Goal: Task Accomplishment & Management: Use online tool/utility

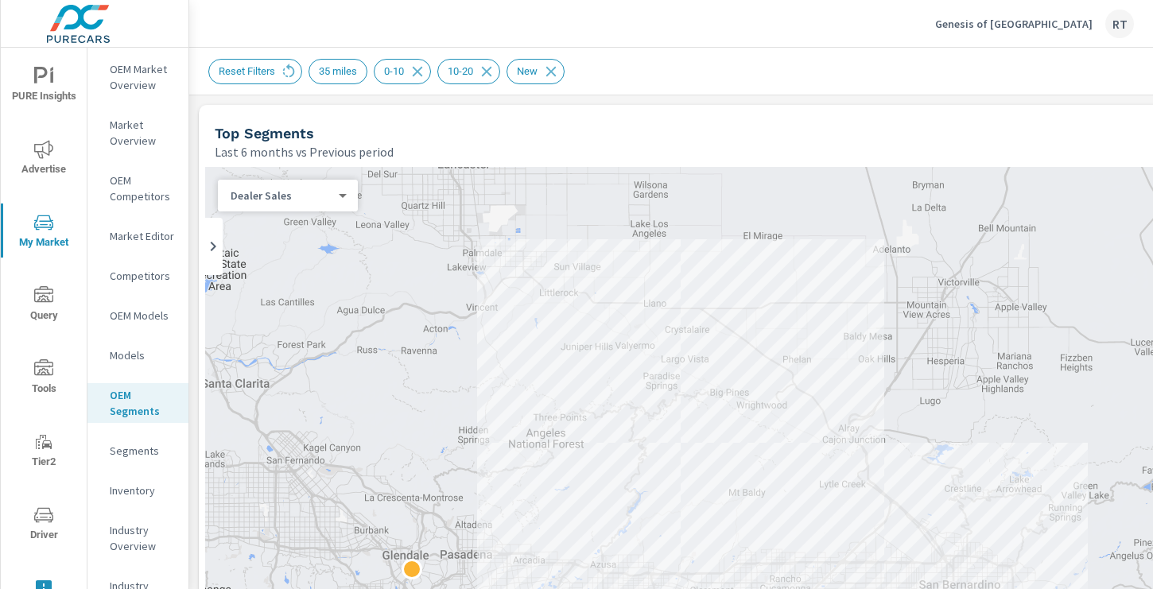
scroll to position [1, 0]
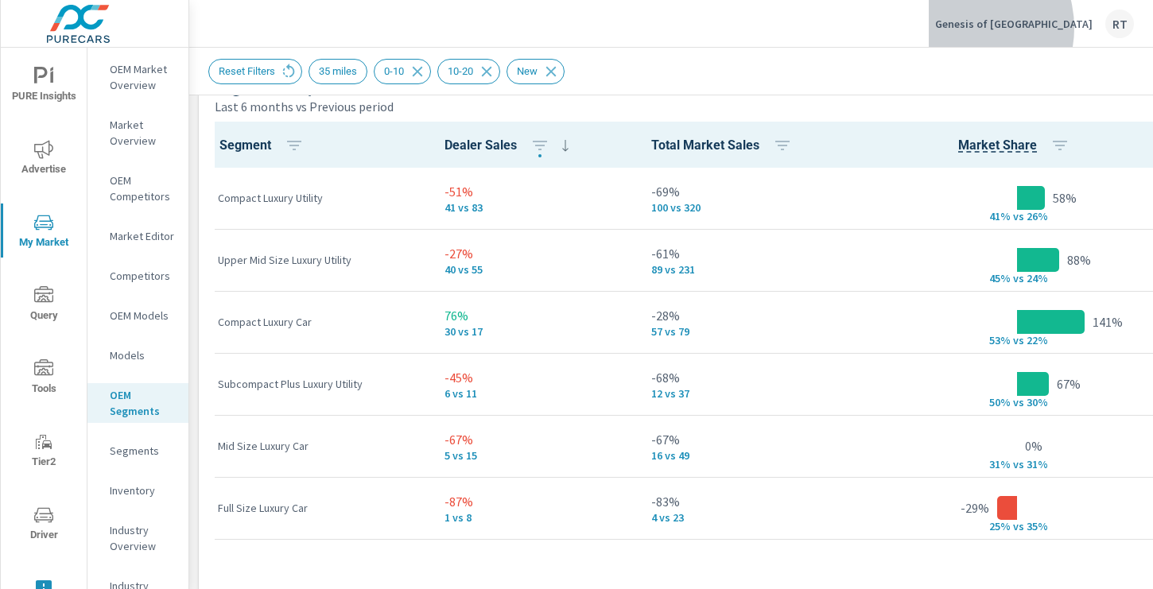
click at [1027, 28] on p "Genesis of Ontario" at bounding box center [1013, 24] width 157 height 14
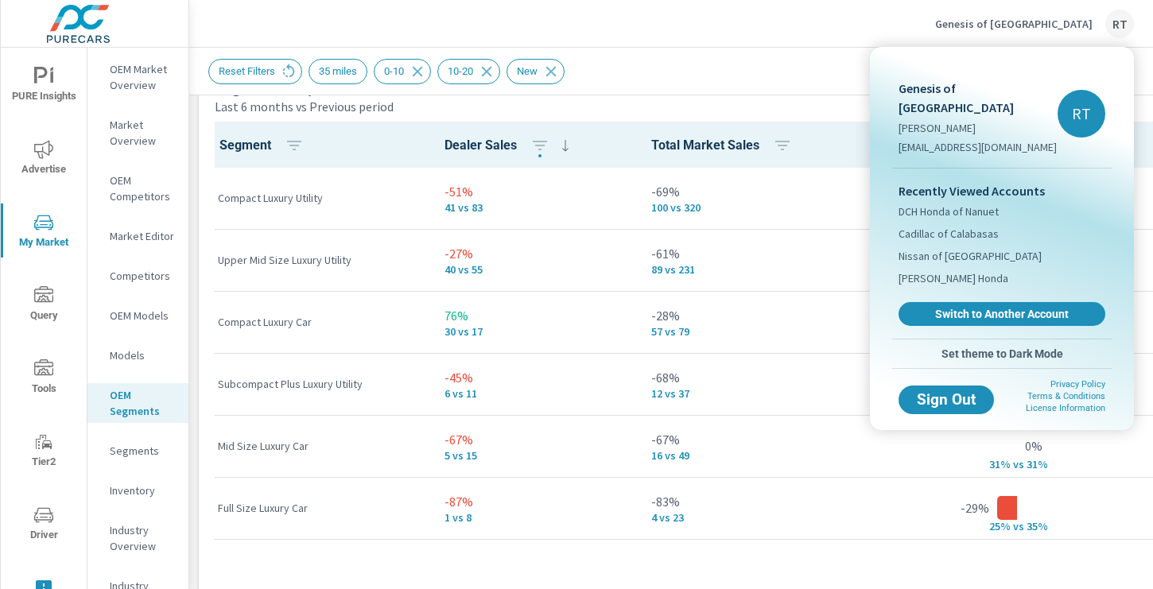
click at [792, 80] on div at bounding box center [576, 294] width 1153 height 589
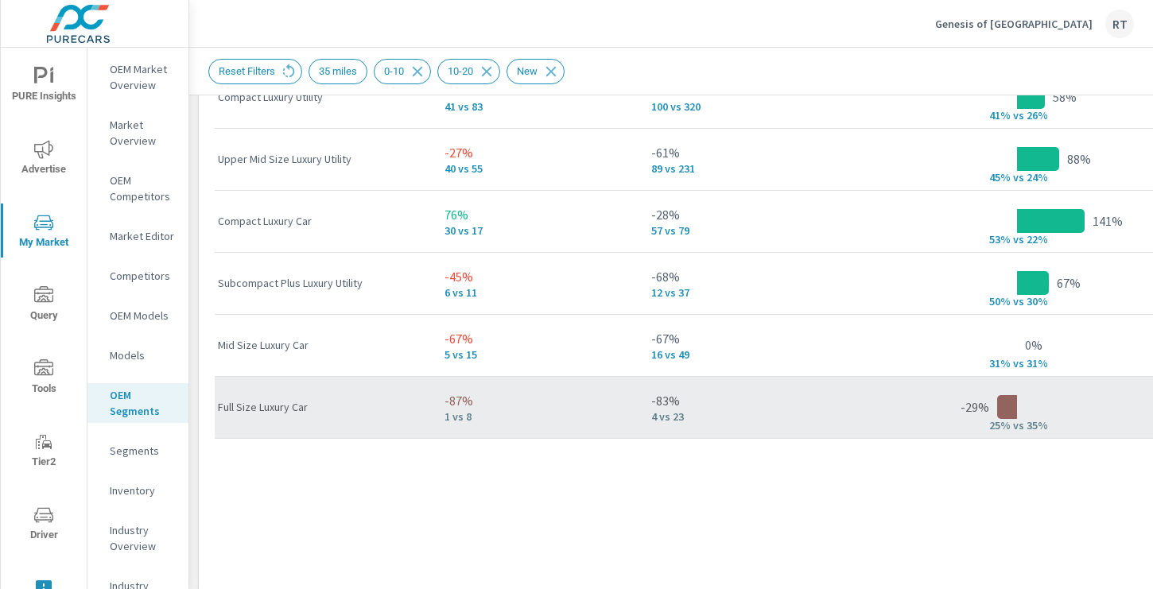
scroll to position [1174, 0]
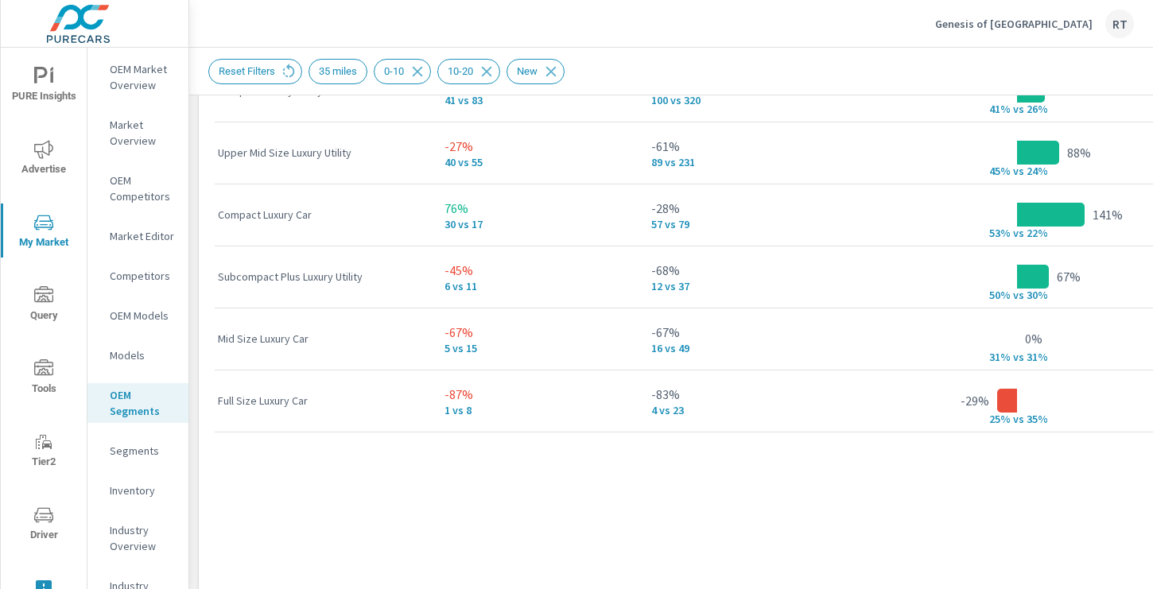
click at [133, 445] on p "Segments" at bounding box center [143, 451] width 66 height 16
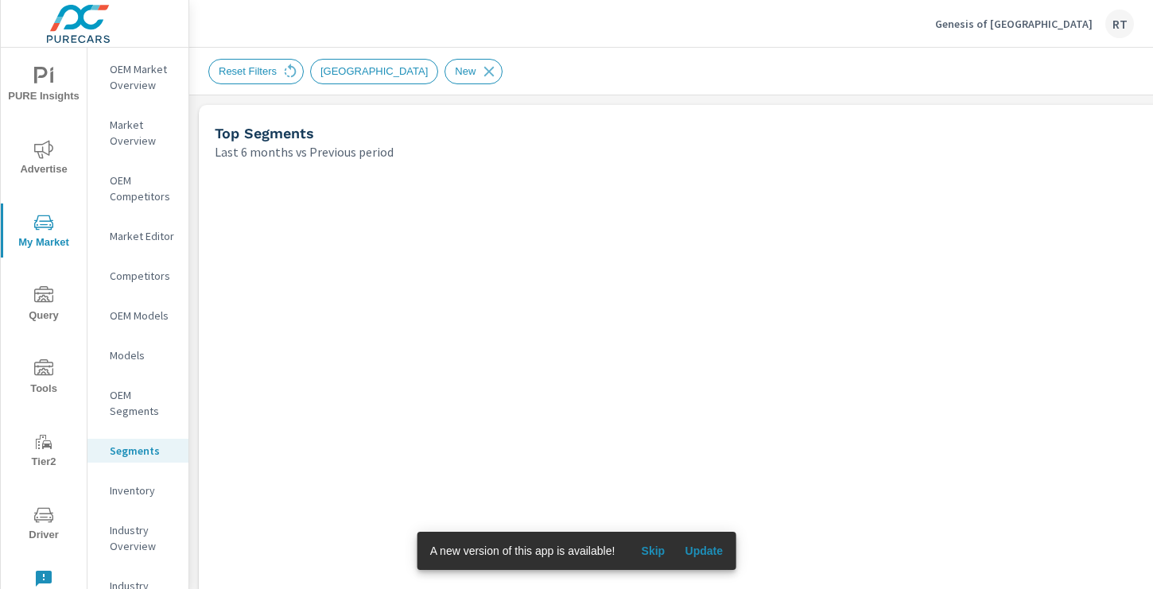
scroll to position [1, 0]
click at [658, 547] on span "Skip" at bounding box center [653, 551] width 38 height 14
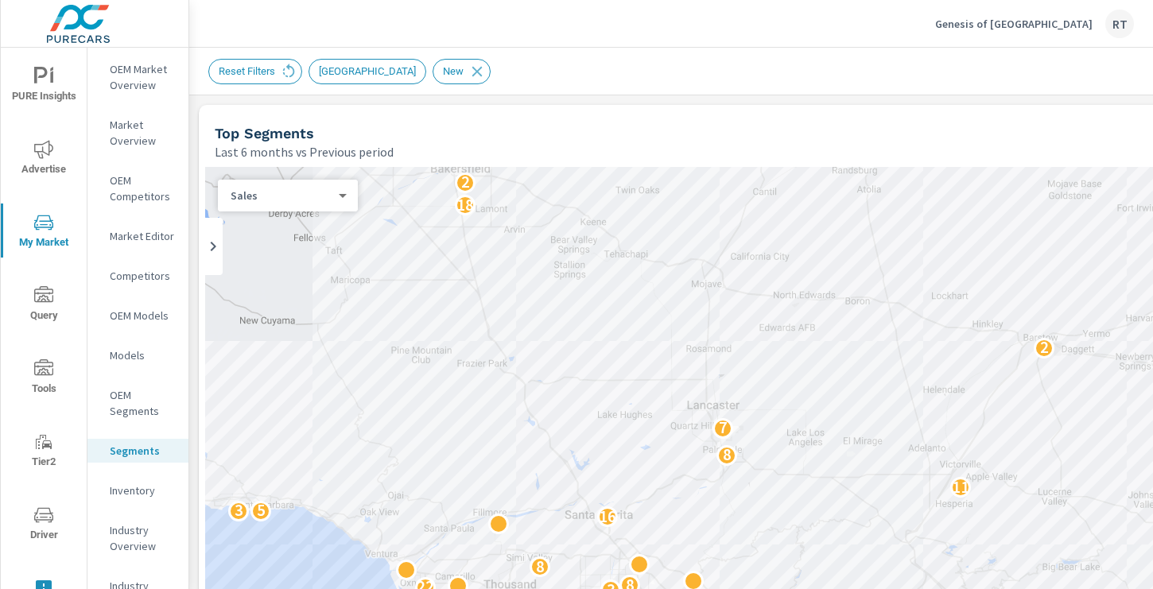
click at [1027, 21] on p "Genesis of Ontario" at bounding box center [1013, 24] width 157 height 14
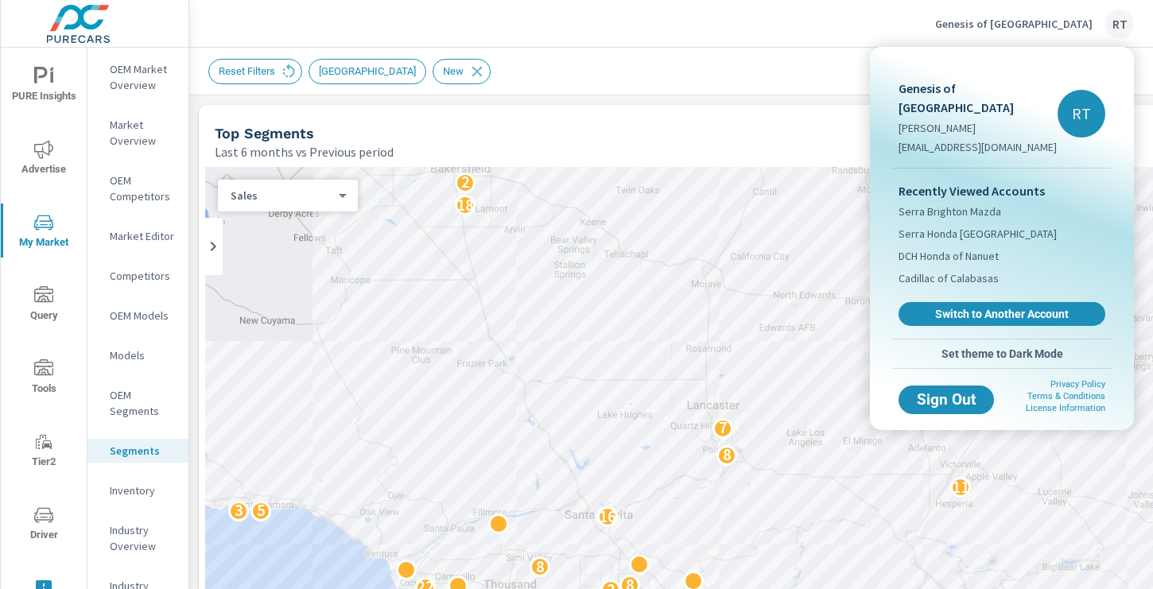
click at [695, 146] on div at bounding box center [576, 294] width 1153 height 589
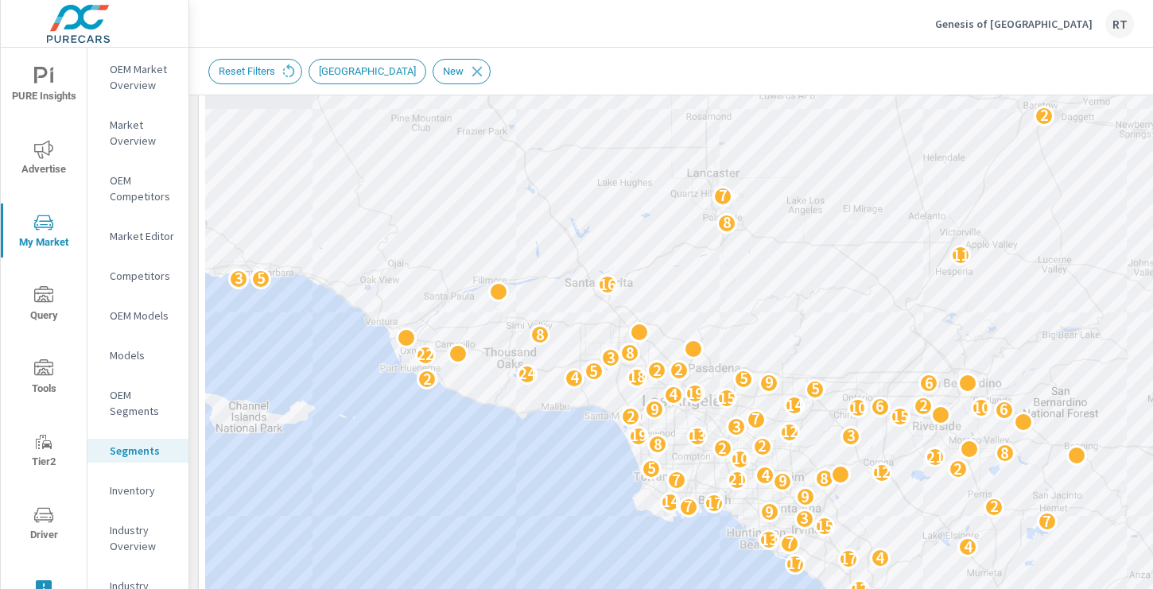
scroll to position [258, 0]
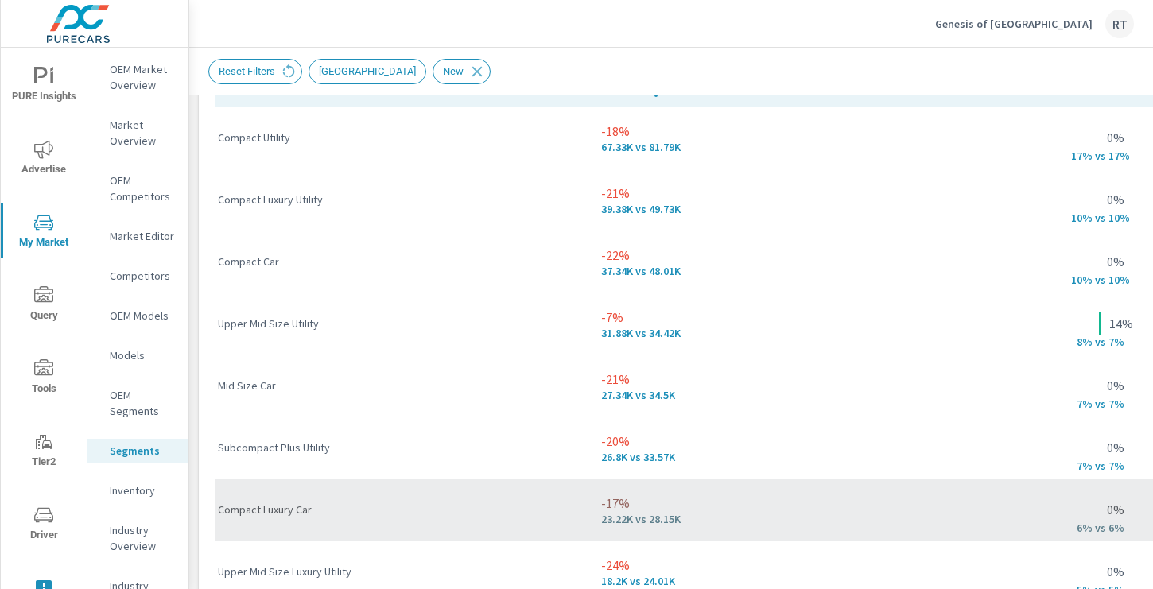
scroll to position [1118, 0]
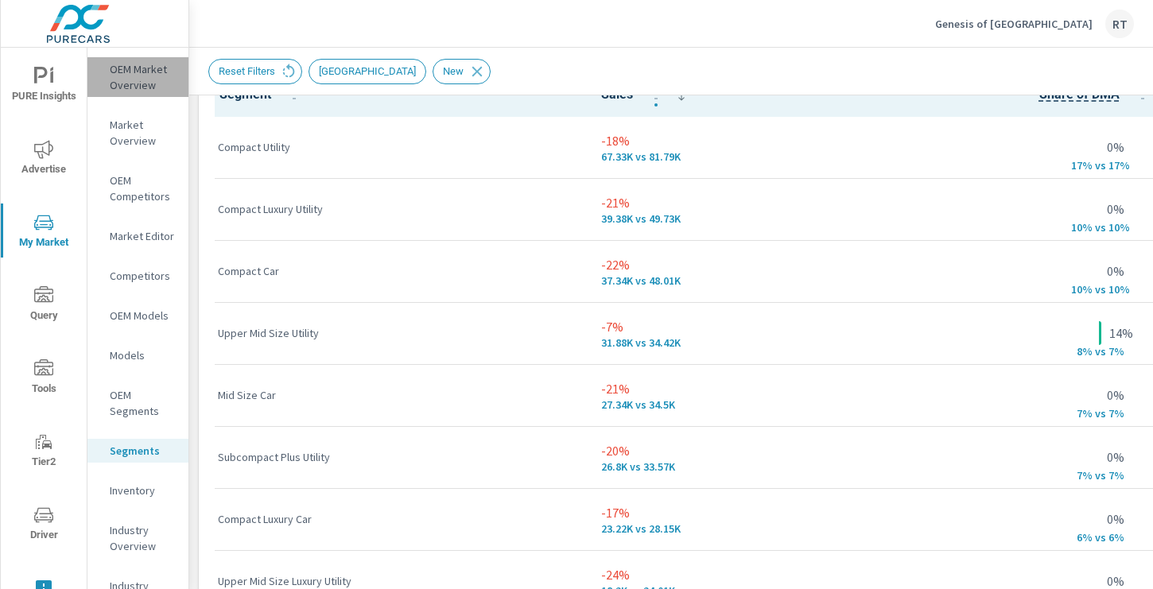
click at [135, 76] on p "OEM Market Overview" at bounding box center [143, 77] width 66 height 32
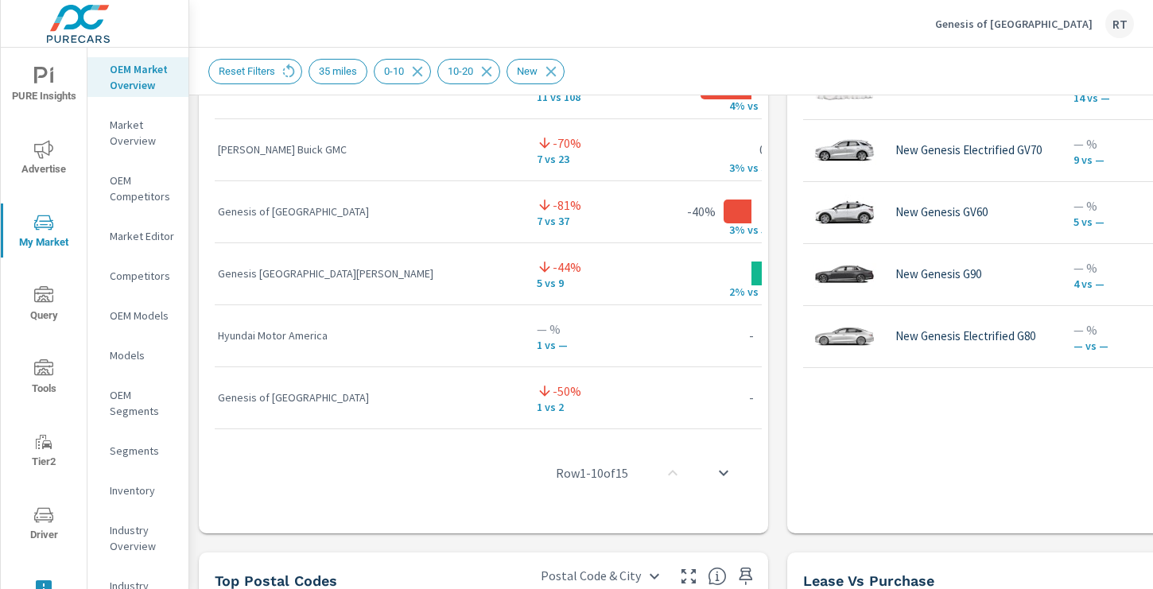
scroll to position [1426, 0]
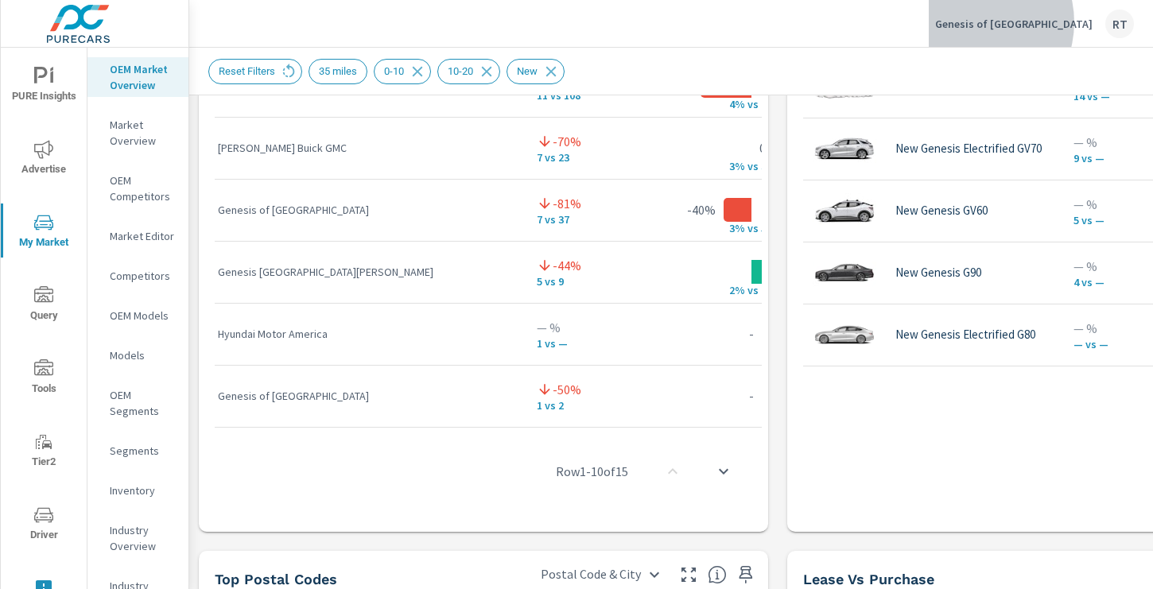
click at [1040, 22] on p "Genesis of Ontario" at bounding box center [1013, 24] width 157 height 14
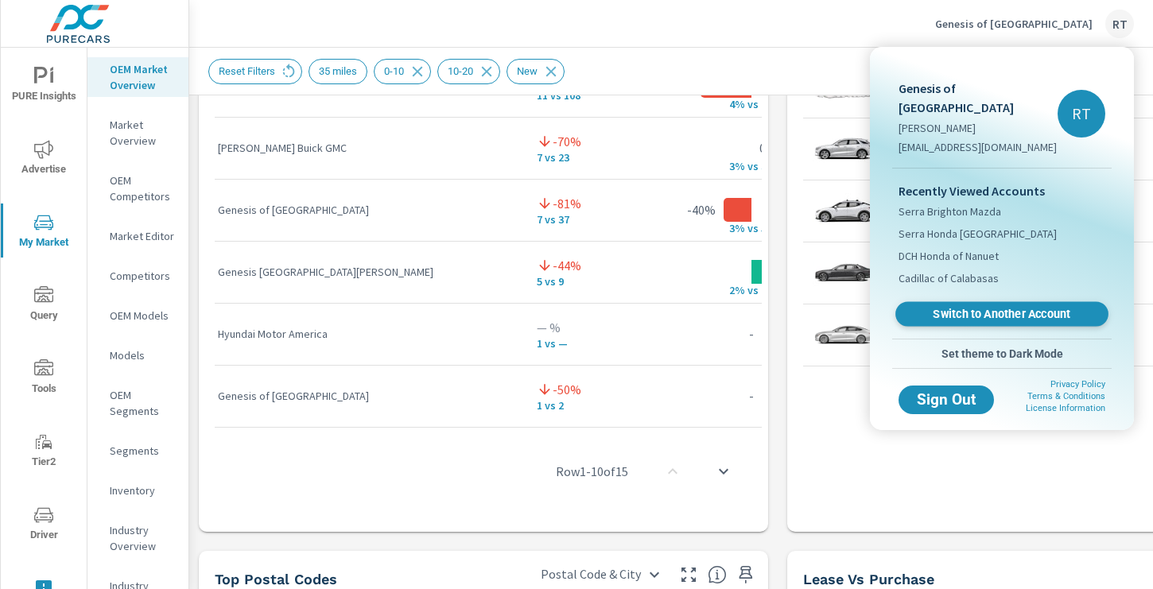
click at [949, 307] on span "Switch to Another Account" at bounding box center [1001, 314] width 195 height 15
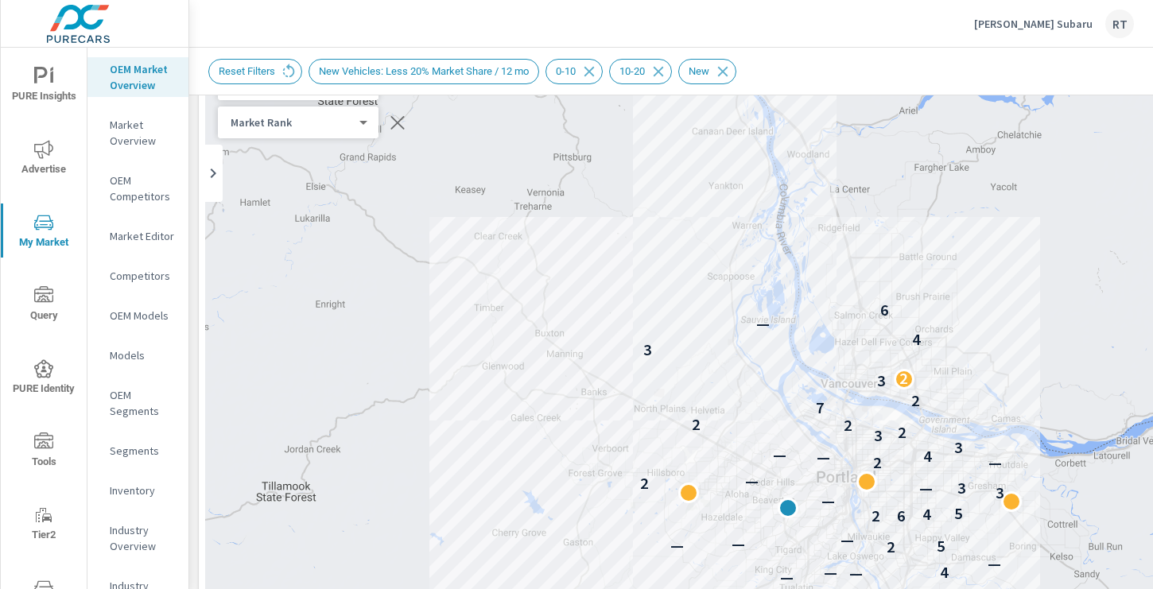
scroll to position [135, 0]
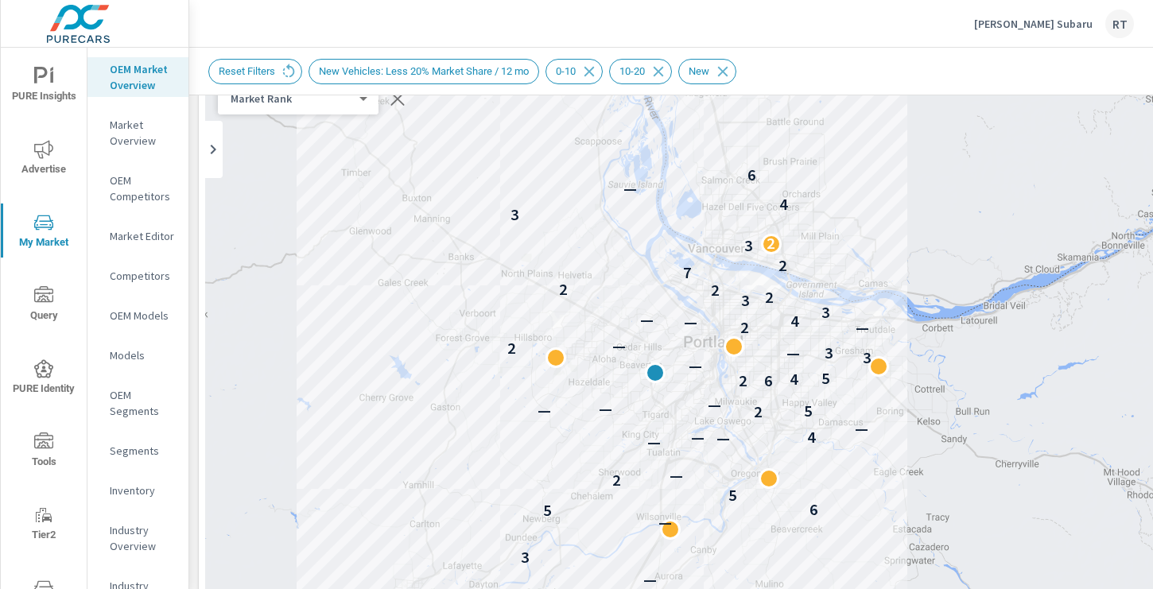
drag, startPoint x: 839, startPoint y: 345, endPoint x: 707, endPoint y: 229, distance: 175.8
click at [707, 229] on div "— 3 — 5 6 5 2 — — — — 4 — 2 5 — — — 6 2 4 5 — 3 — 3 2 — 2 — — 4 — 3 3 2 2 2 7 2…" at bounding box center [777, 474] width 1145 height 885
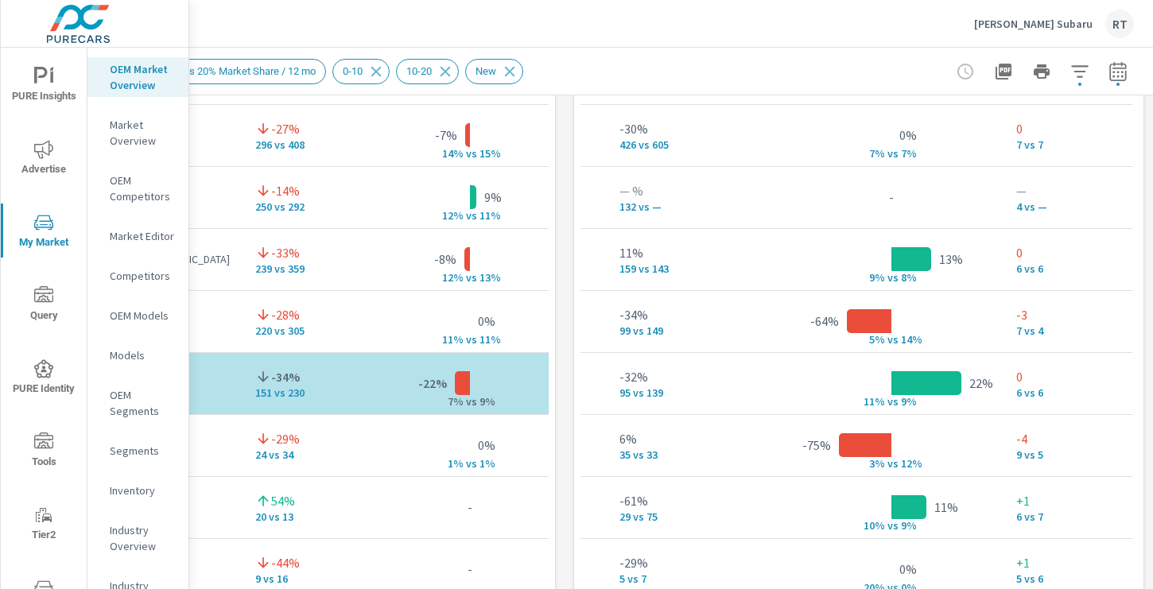
scroll to position [0, 562]
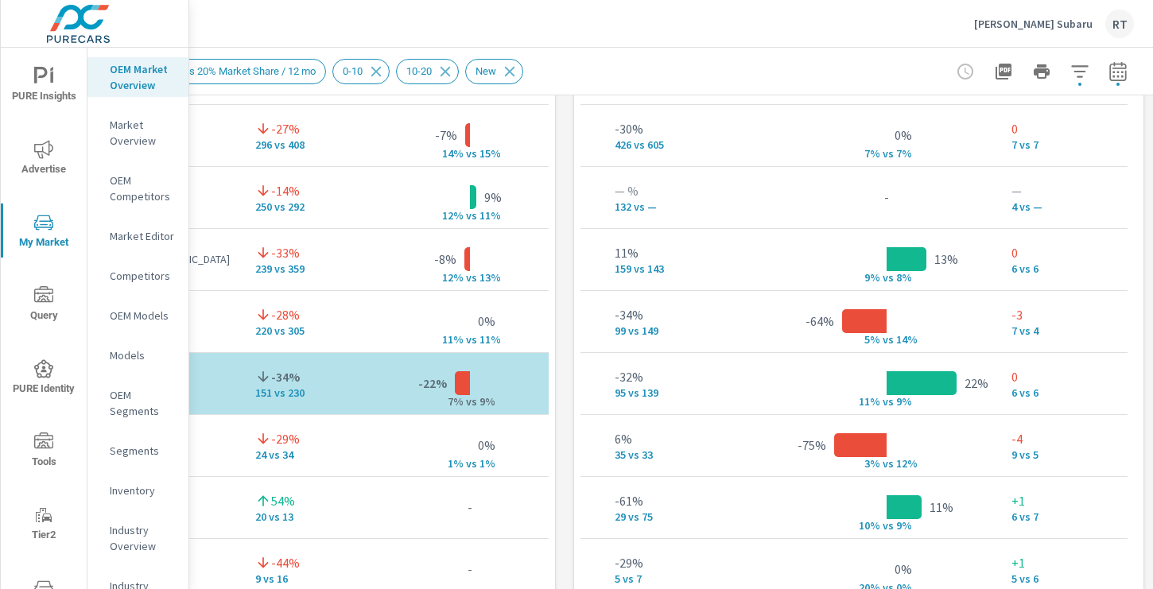
click at [1119, 68] on icon "button" at bounding box center [1118, 71] width 19 height 19
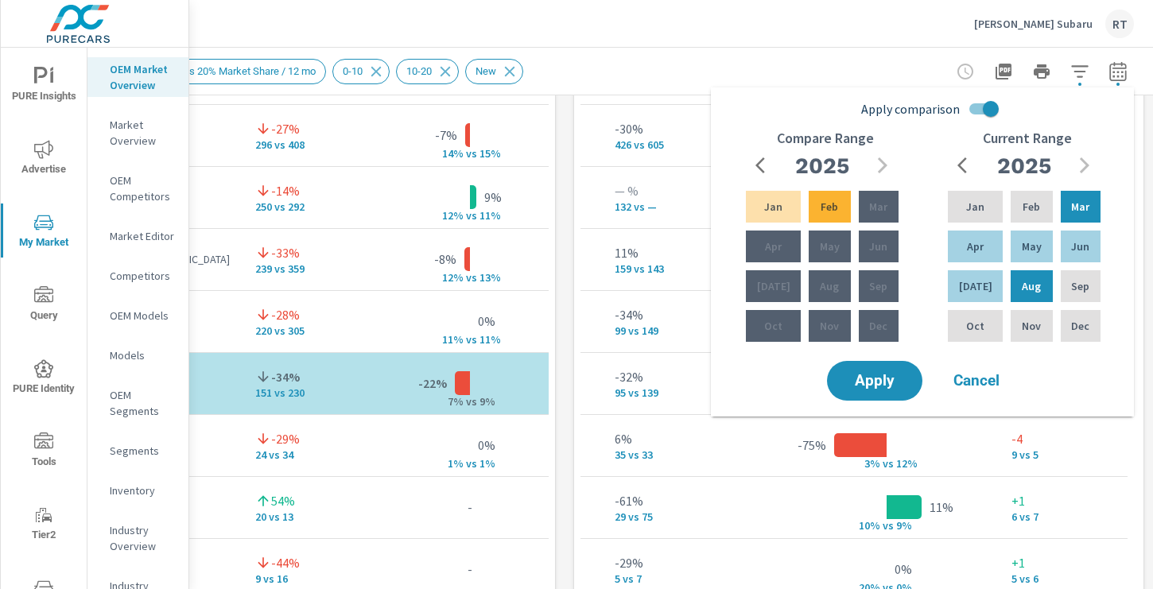
click at [768, 25] on div "Carr Subaru RT" at bounding box center [671, 23] width 926 height 47
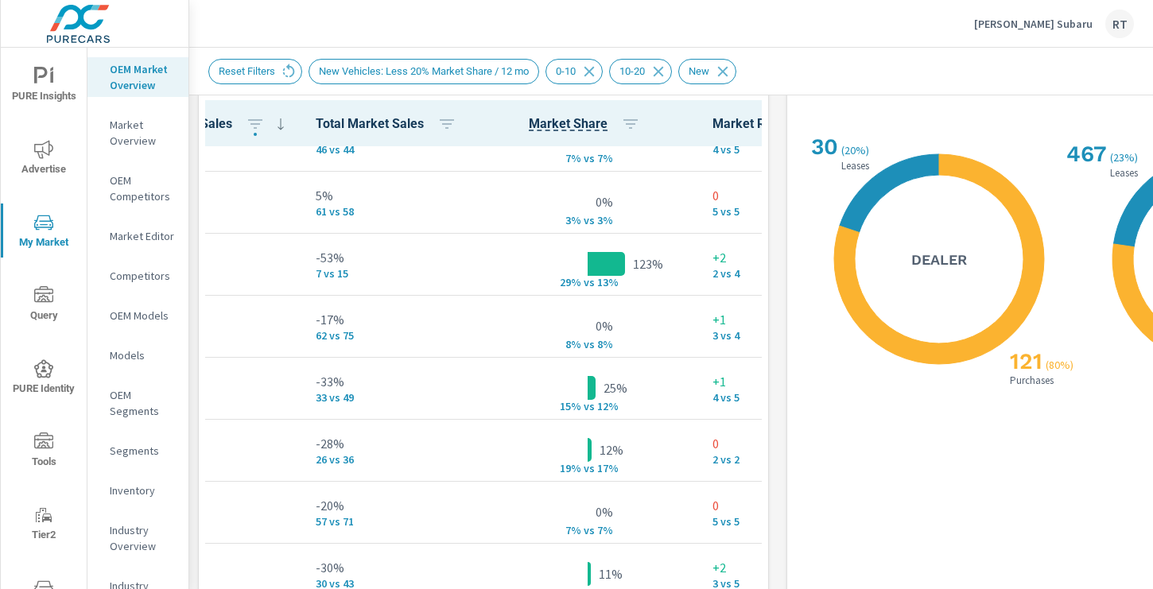
scroll to position [0, 0]
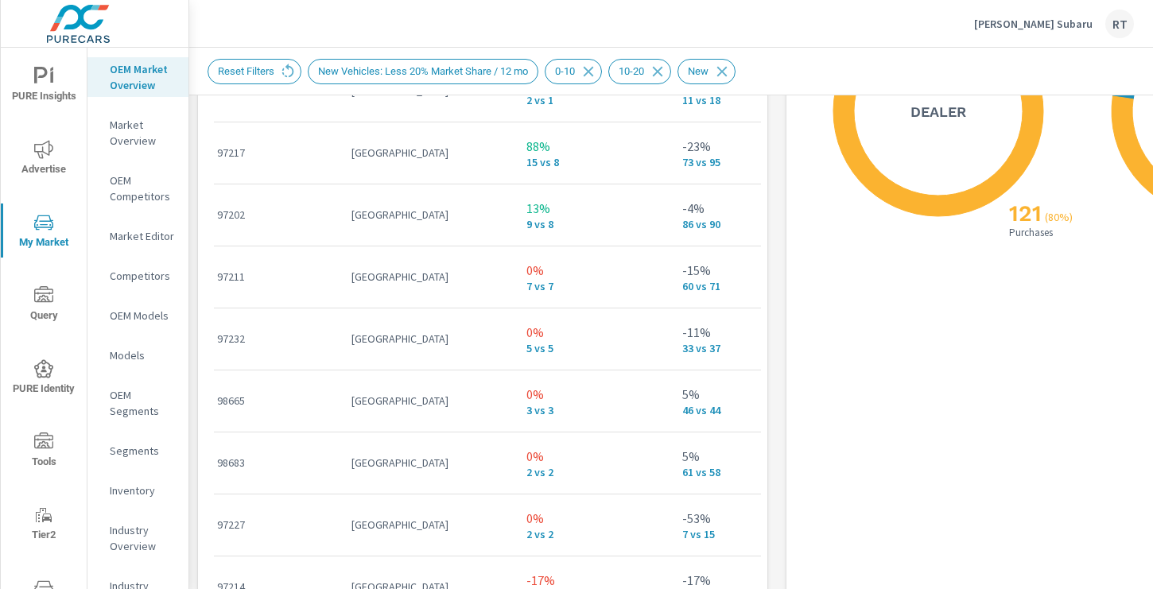
scroll to position [2087, 2]
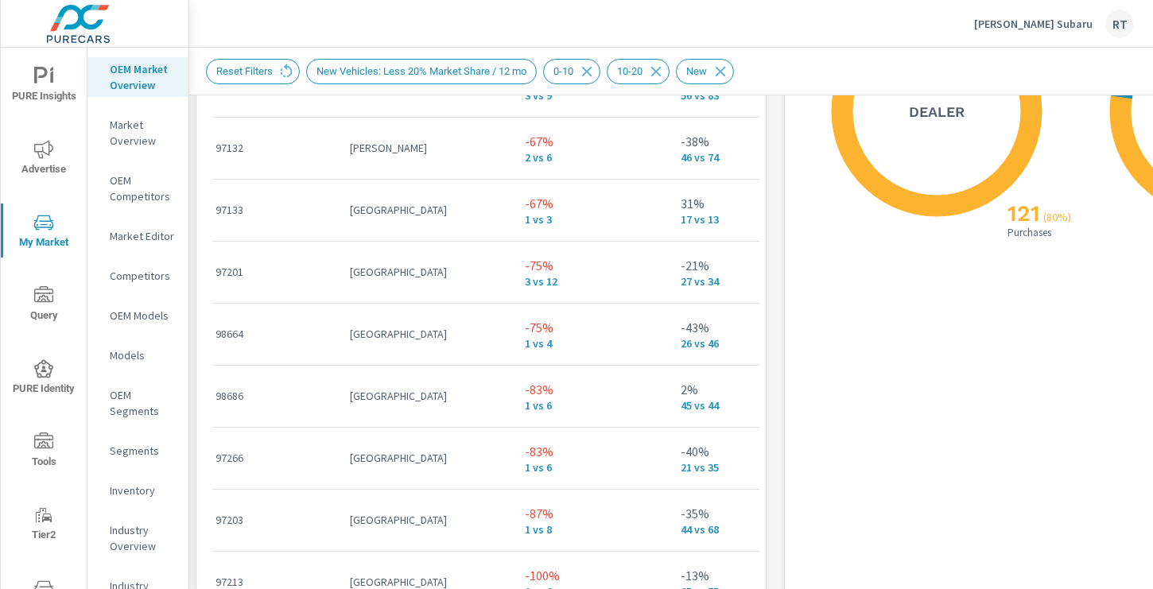
scroll to position [1619, 0]
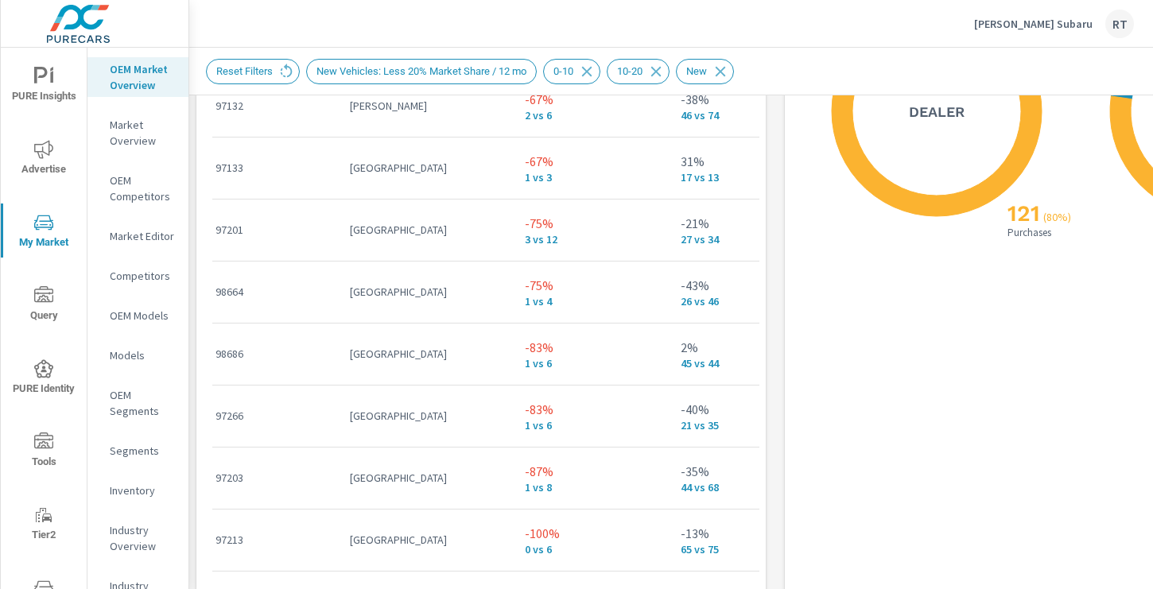
scroll to position [1659, 0]
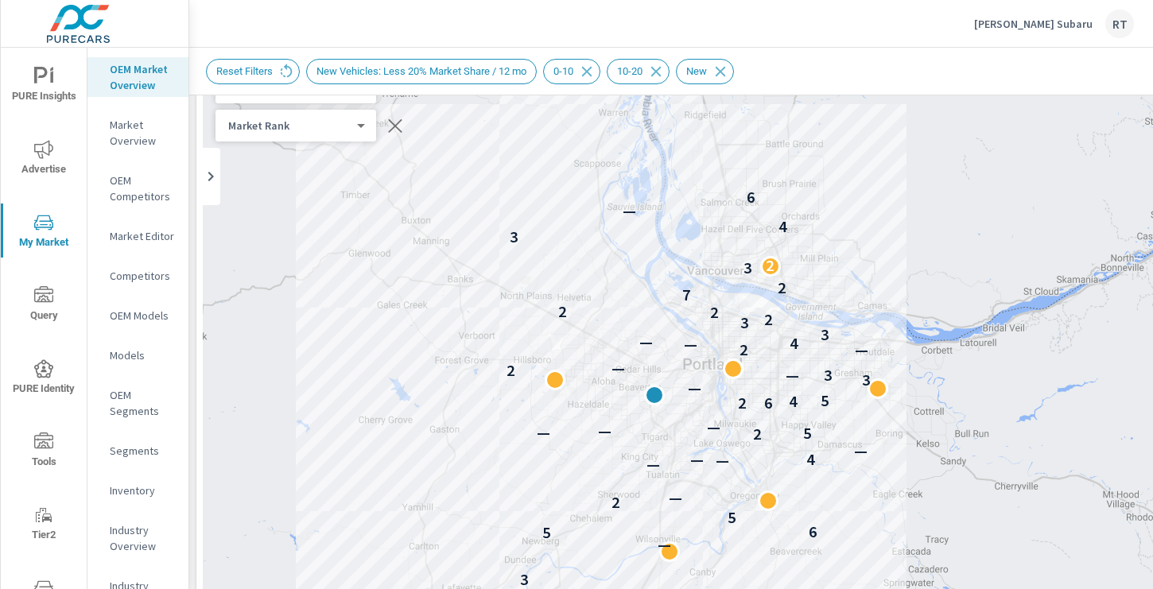
scroll to position [136, 2]
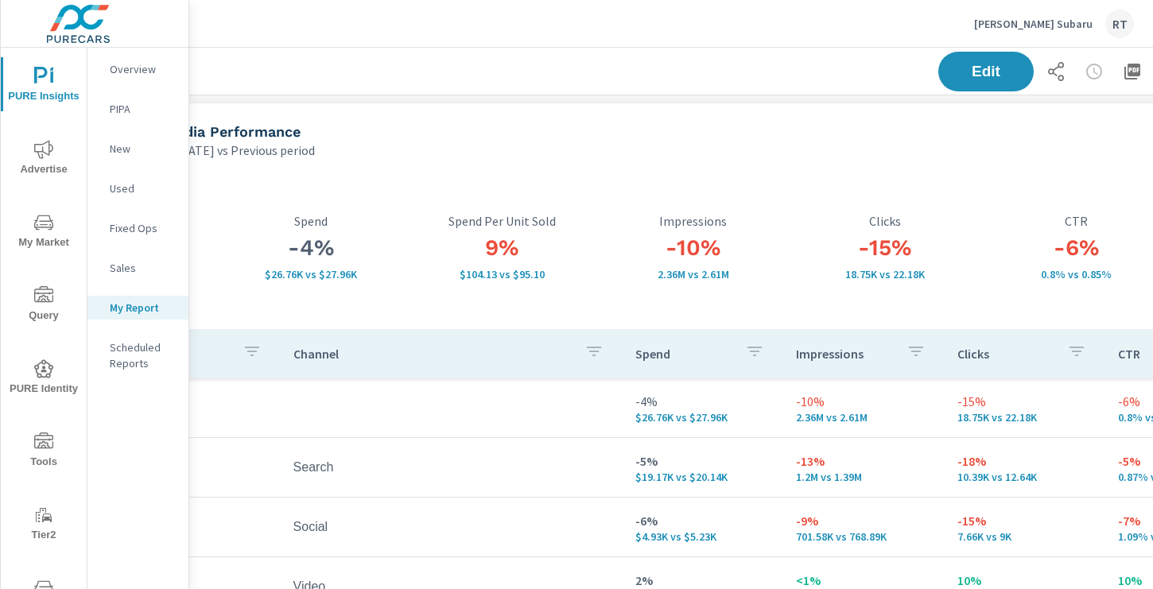
scroll to position [0, 213]
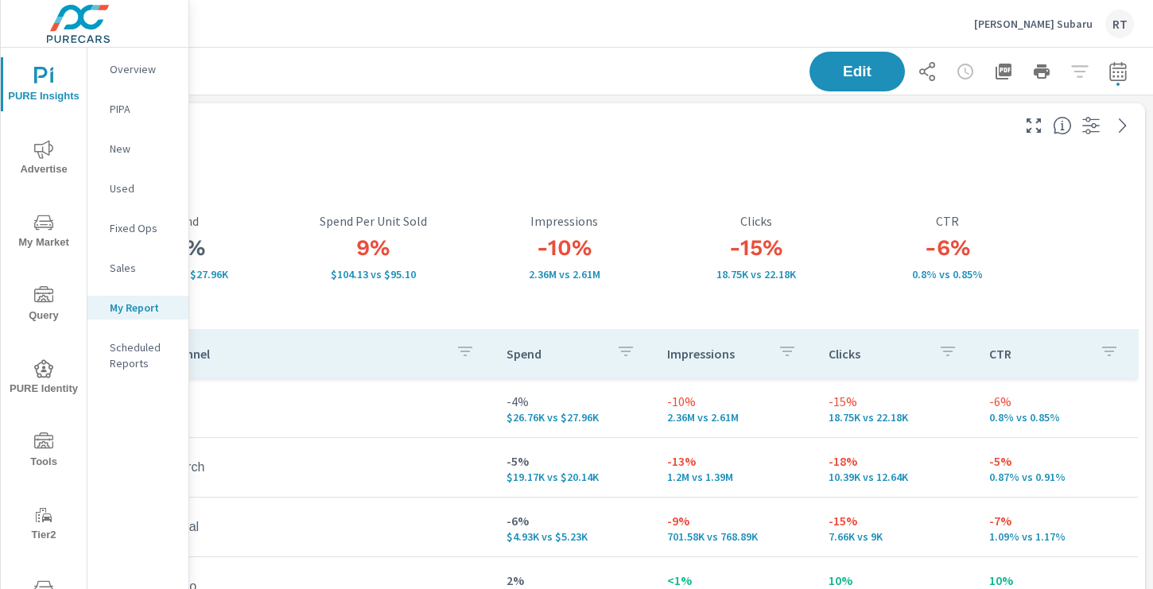
click at [1126, 60] on button "button" at bounding box center [1118, 72] width 32 height 32
select select "Previous period"
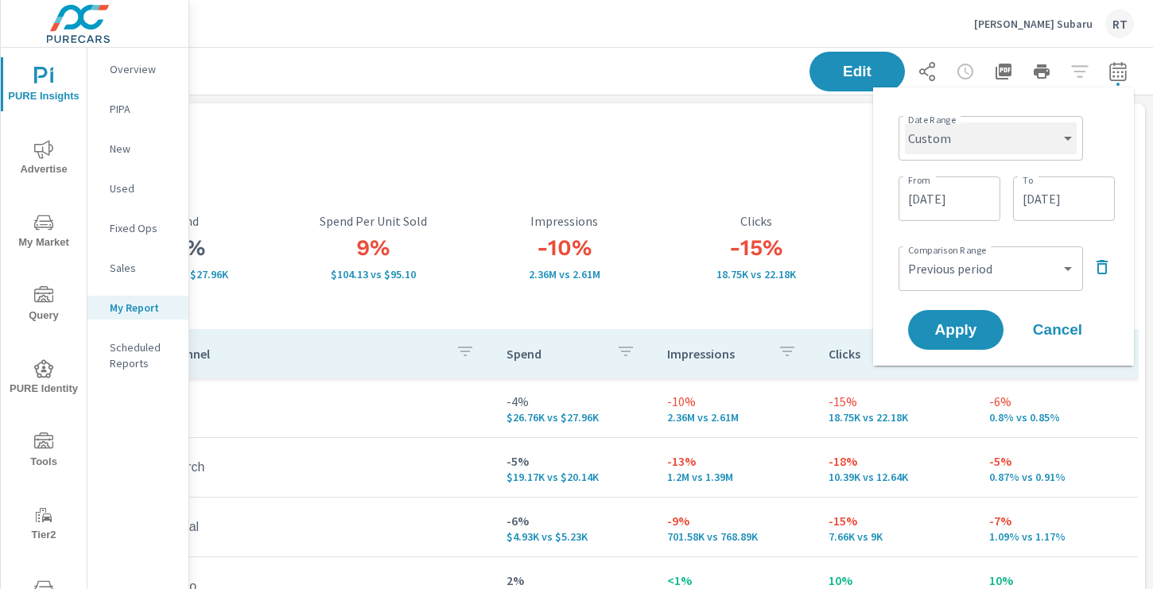
click at [1009, 145] on select "Custom [DATE] Last week Last 7 days Last 14 days Last 30 days Last 45 days Last…" at bounding box center [991, 138] width 172 height 32
click at [905, 122] on select "Custom [DATE] Last week Last 7 days Last 14 days Last 30 days Last 45 days Last…" at bounding box center [991, 138] width 172 height 32
select select "Last 30 days"
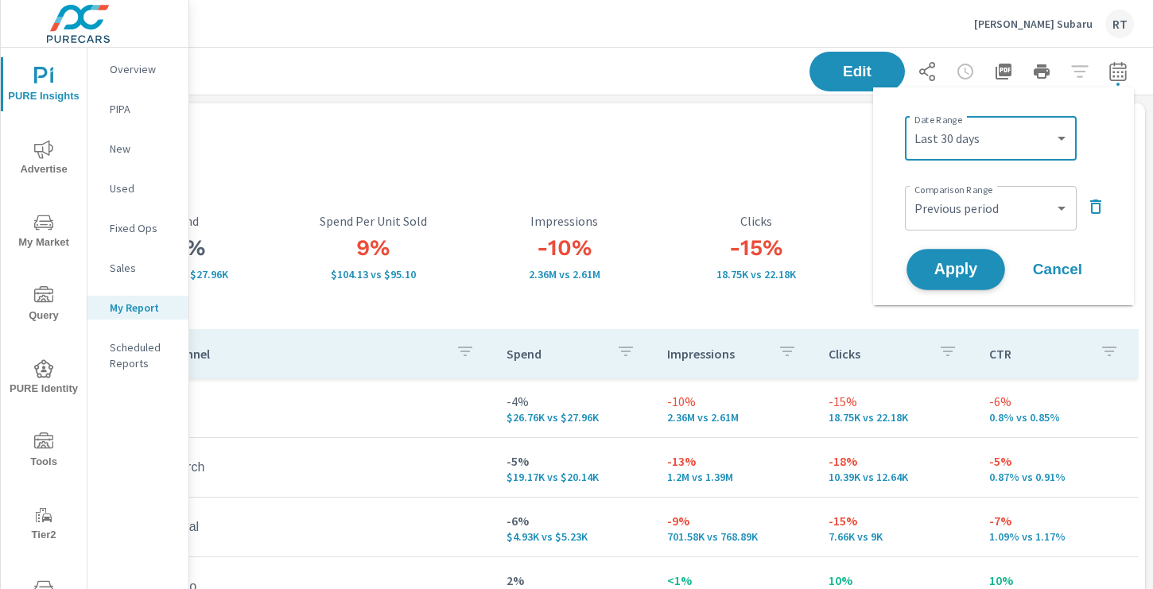
click at [951, 270] on span "Apply" at bounding box center [956, 269] width 65 height 15
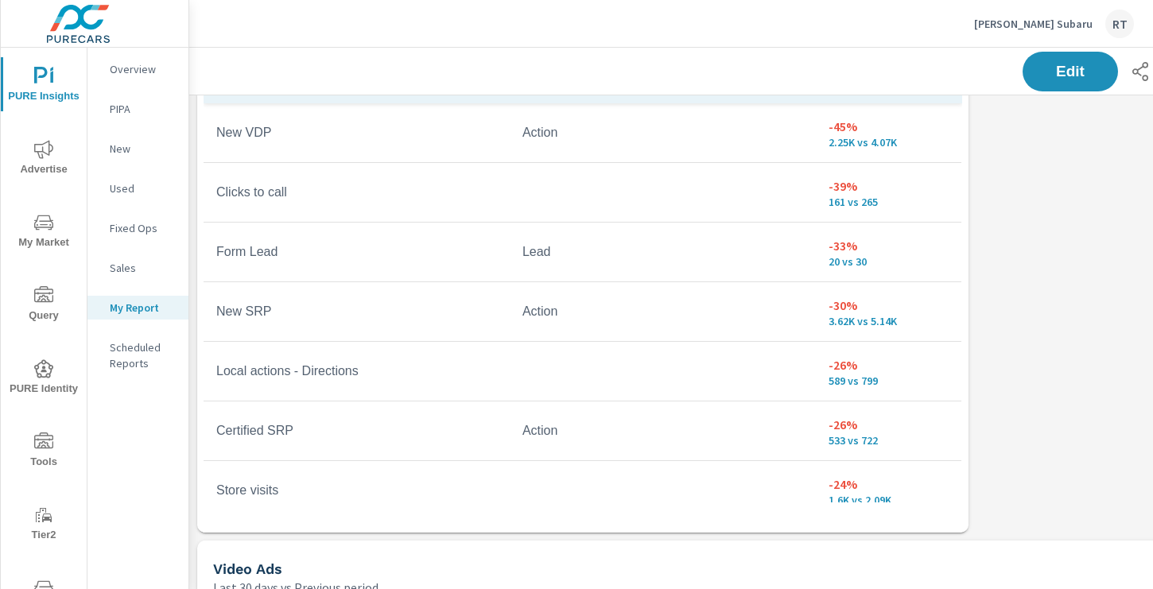
scroll to position [1250, 0]
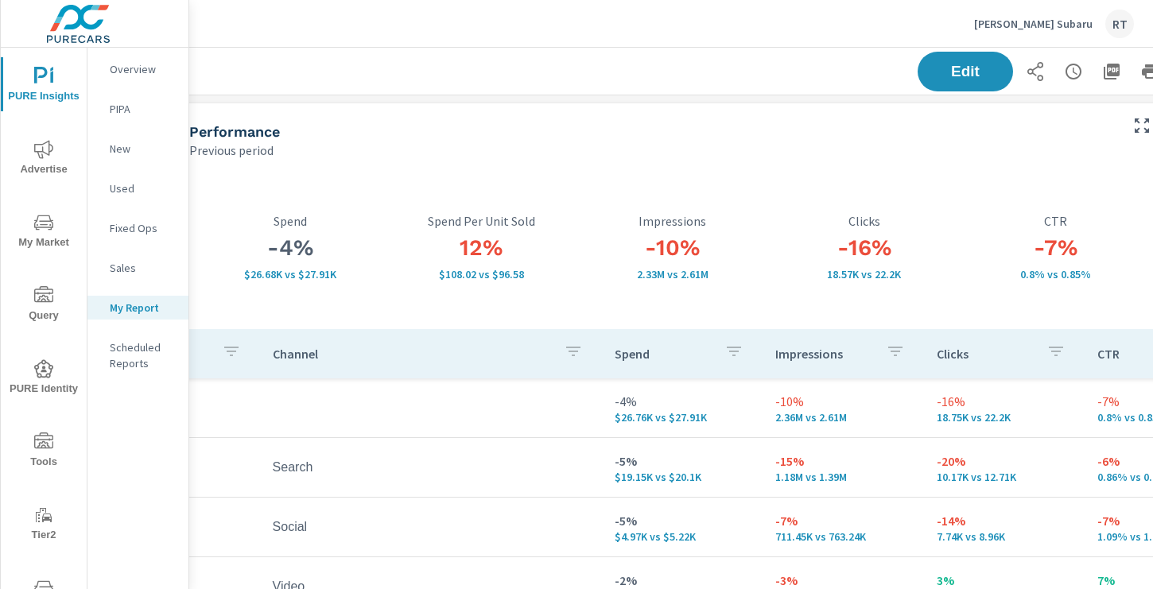
scroll to position [0, 213]
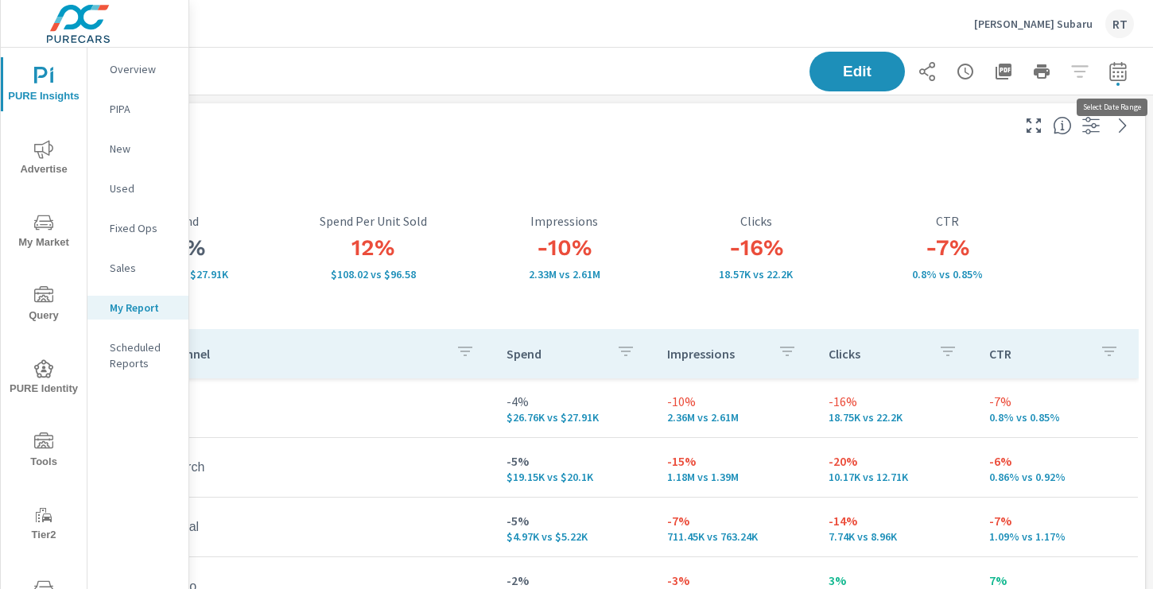
click at [1119, 76] on icon "button" at bounding box center [1118, 71] width 19 height 19
select select "Last 30 days"
select select "Previous period"
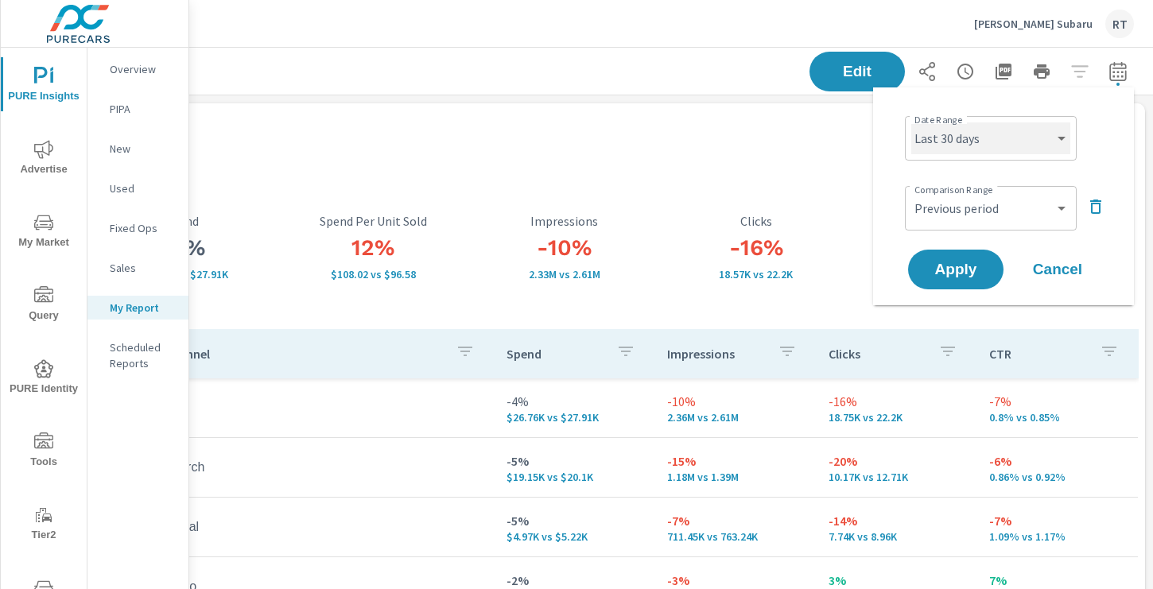
click at [1053, 130] on select "Custom [DATE] Last week Last 7 days Last 14 days Last 30 days Last 45 days Last…" at bounding box center [991, 138] width 159 height 32
click at [912, 122] on select "Custom [DATE] Last week Last 7 days Last 14 days Last 30 days Last 45 days Last…" at bounding box center [991, 138] width 159 height 32
select select "Last 14 days"
click at [952, 266] on span "Apply" at bounding box center [956, 269] width 65 height 15
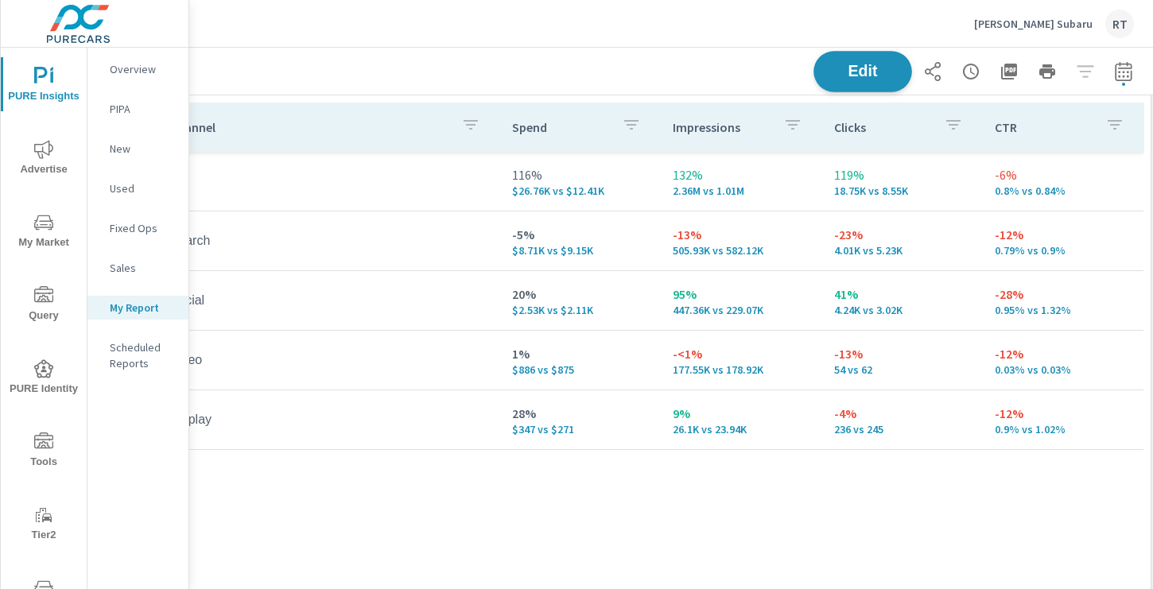
scroll to position [227, 213]
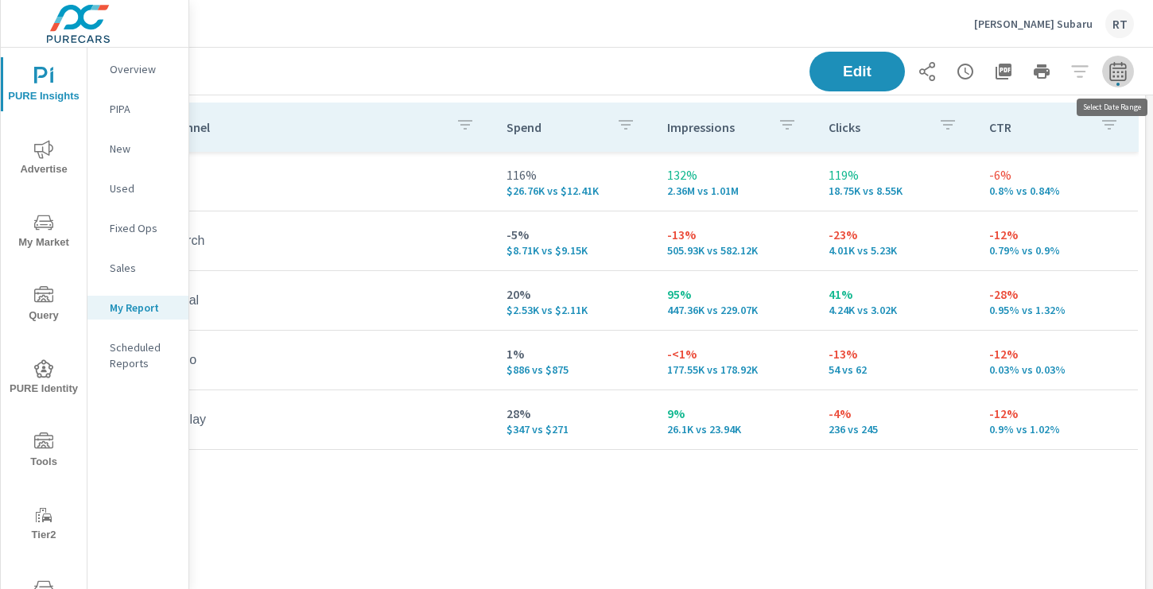
click at [1118, 80] on icon "button" at bounding box center [1118, 70] width 17 height 19
select select "Last 14 days"
select select "Previous period"
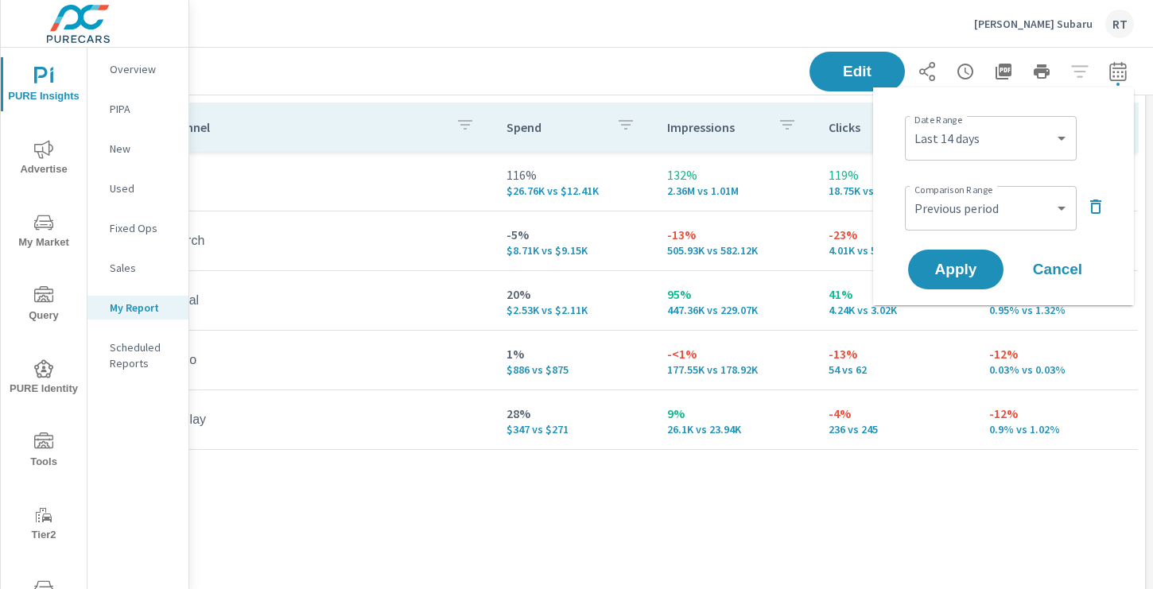
click at [1056, 267] on span "Cancel" at bounding box center [1058, 269] width 64 height 14
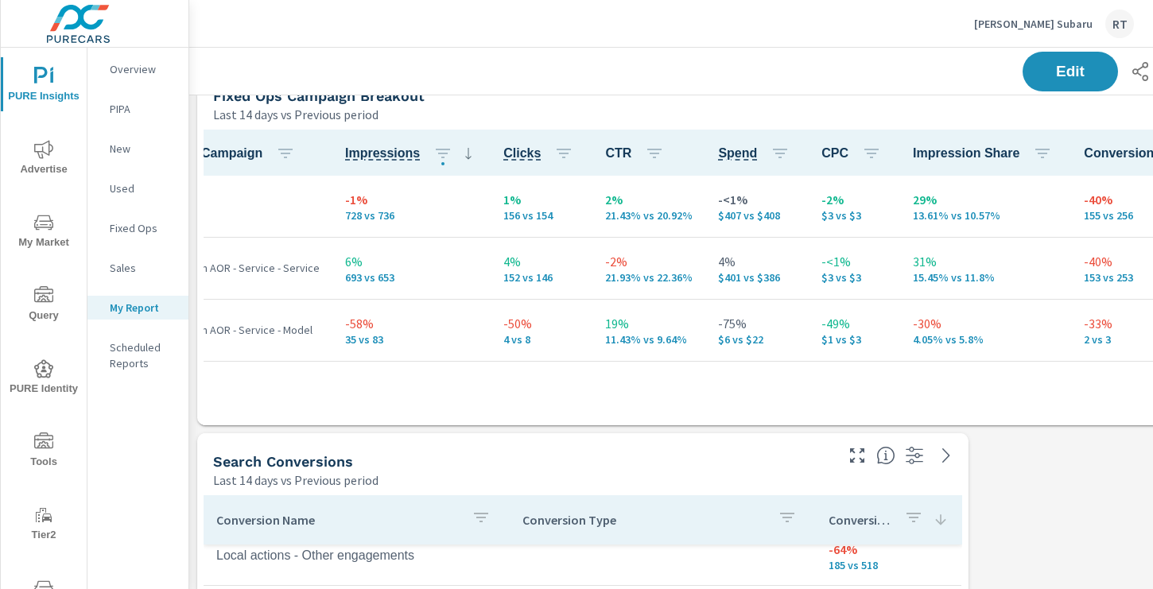
scroll to position [0, 0]
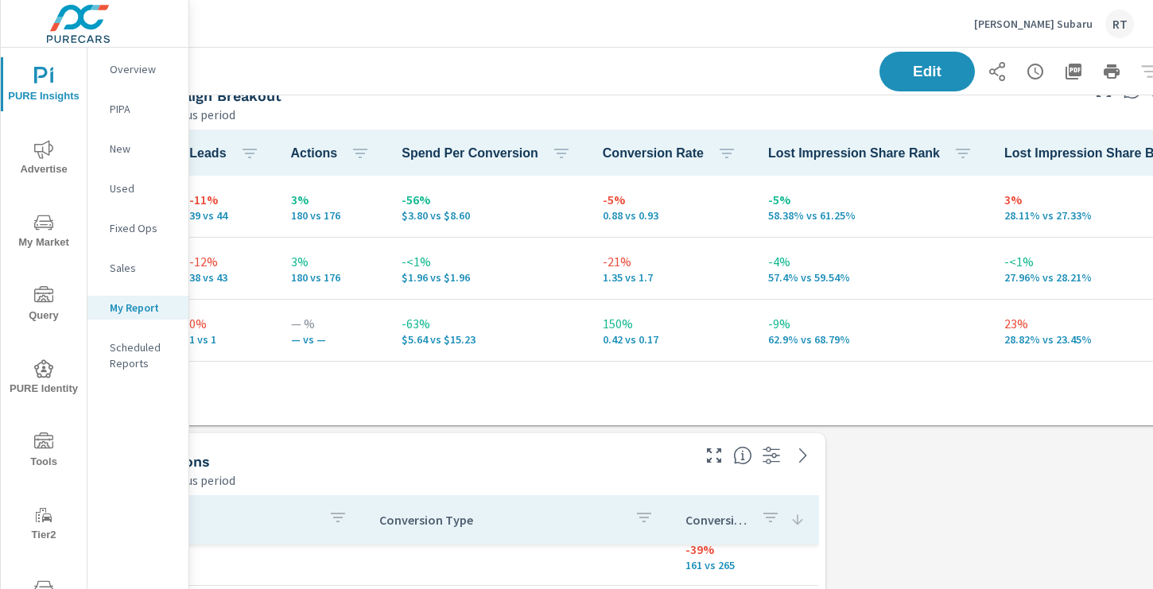
scroll to position [768, 213]
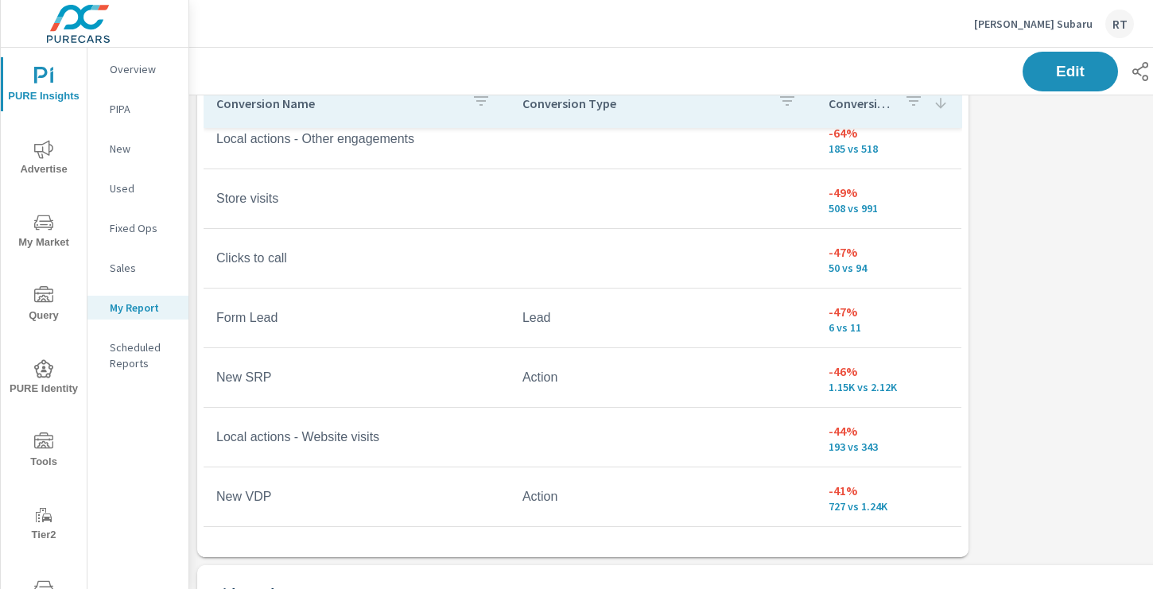
scroll to position [1235, 0]
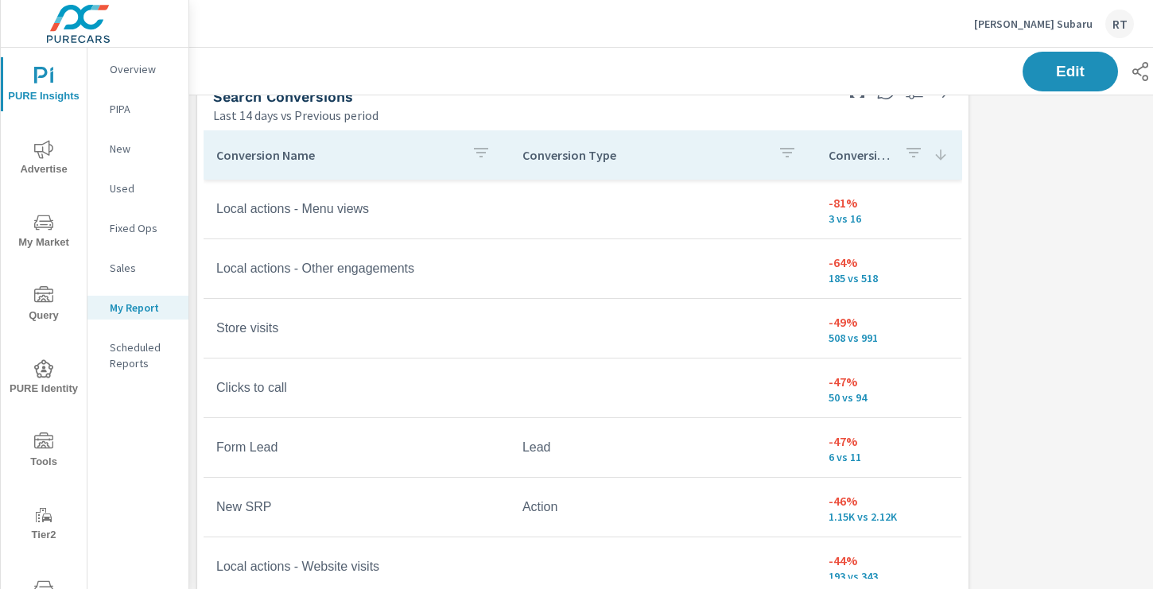
scroll to position [1131, 0]
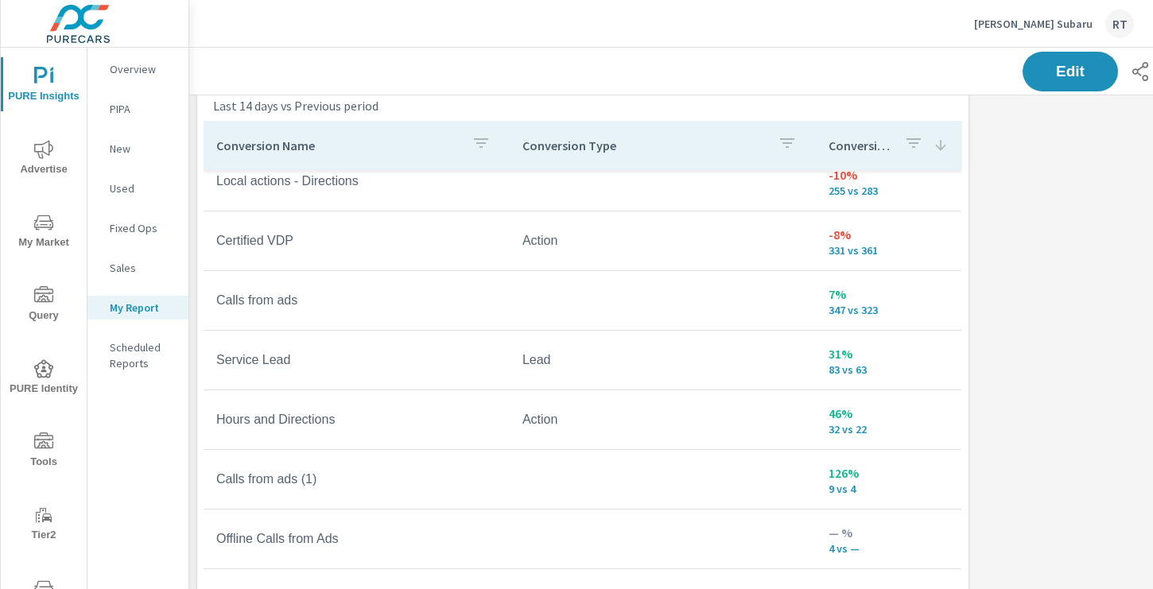
scroll to position [1141, 0]
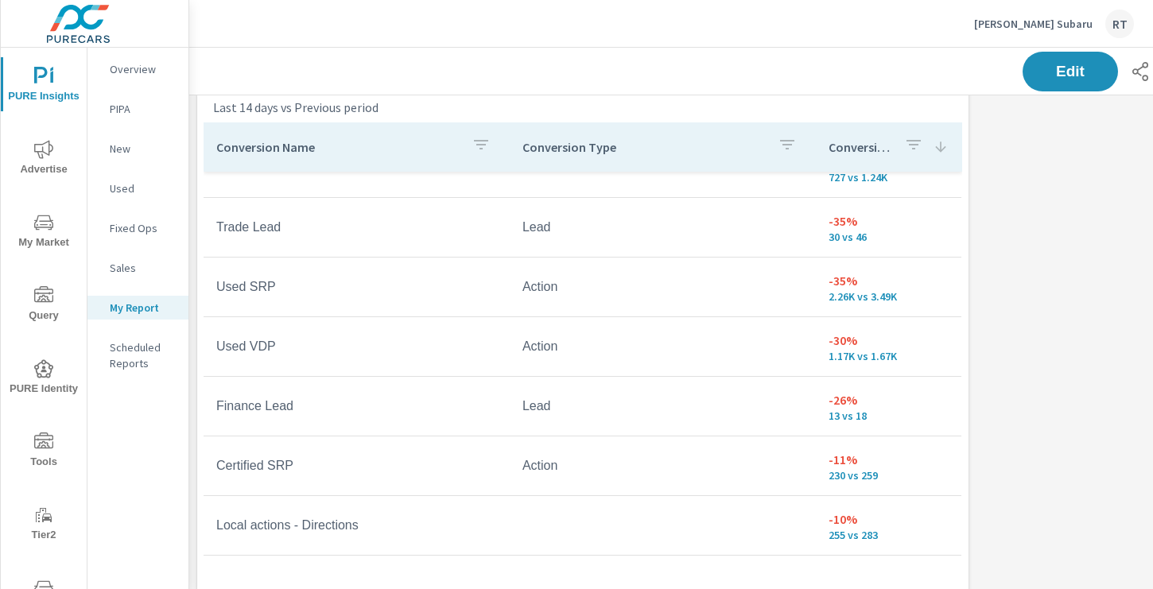
scroll to position [794, 0]
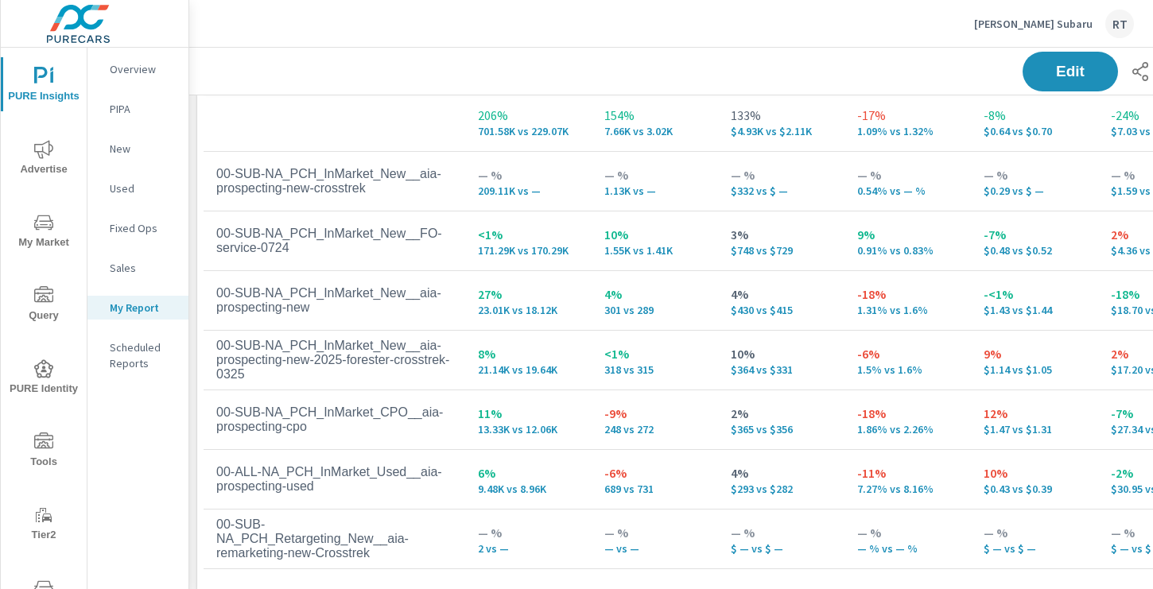
scroll to position [2142, 0]
